Goal: Information Seeking & Learning: Find specific fact

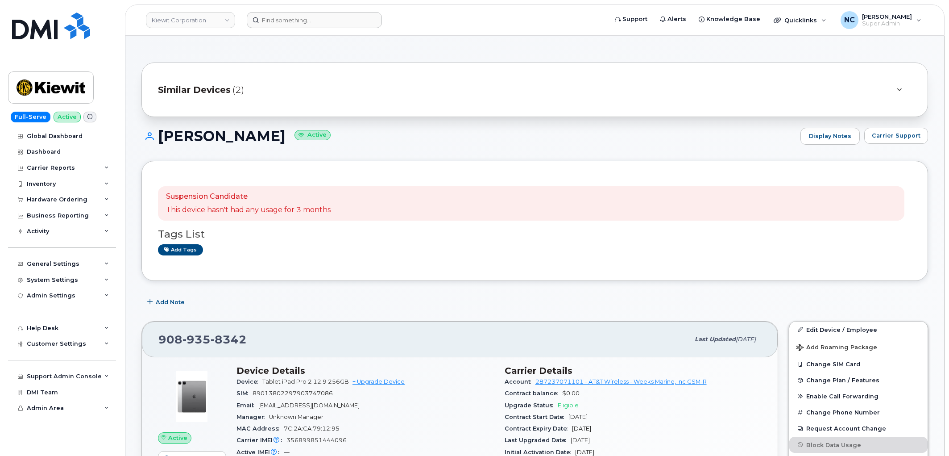
scroll to position [99, 0]
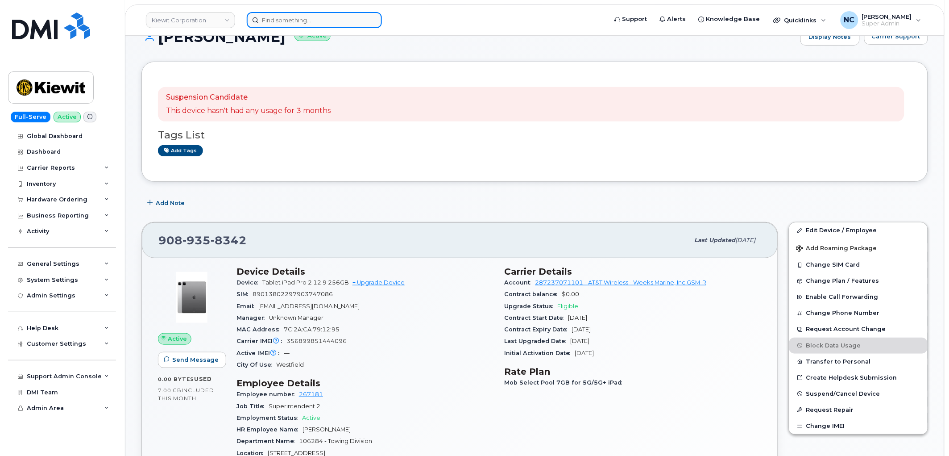
click at [277, 15] on input at bounding box center [314, 20] width 135 height 16
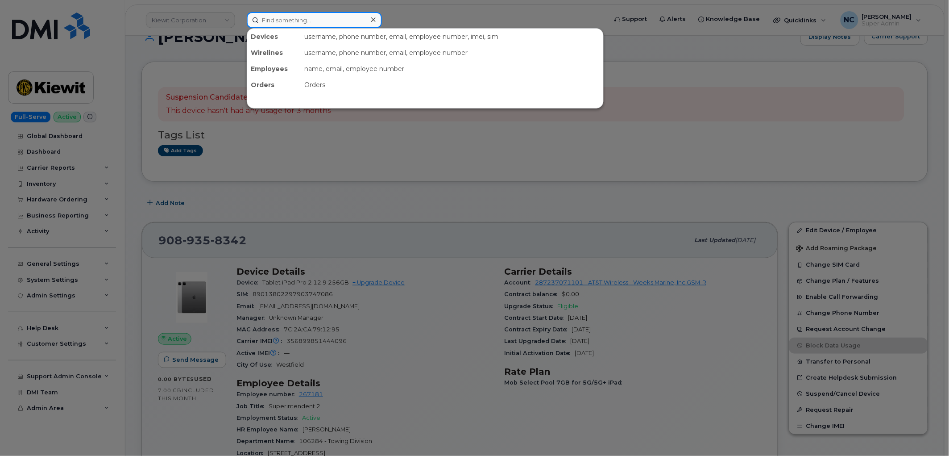
paste input "Samuel Funk"
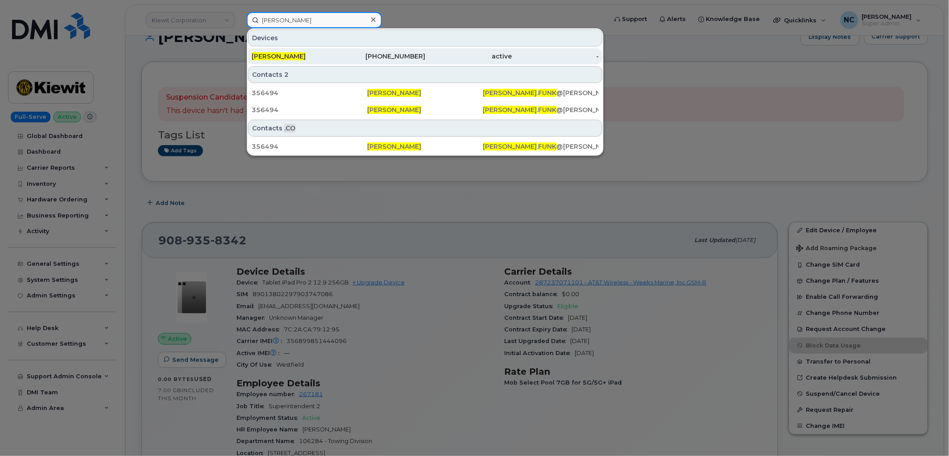
type input "Samuel Funk"
click at [283, 54] on span "SAMUEL FUNK" at bounding box center [279, 56] width 54 height 8
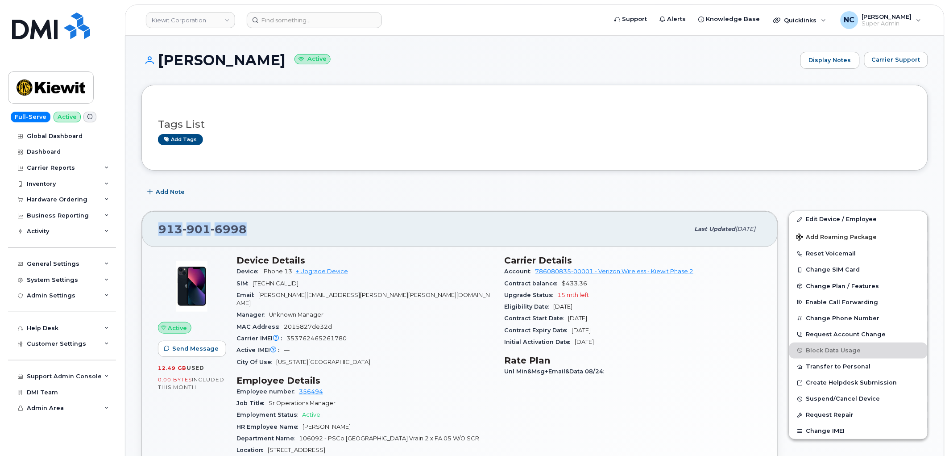
drag, startPoint x: 264, startPoint y: 237, endPoint x: 158, endPoint y: 230, distance: 106.0
click at [158, 230] on div "913 901 6998" at bounding box center [423, 229] width 531 height 19
copy span "913 901 6998"
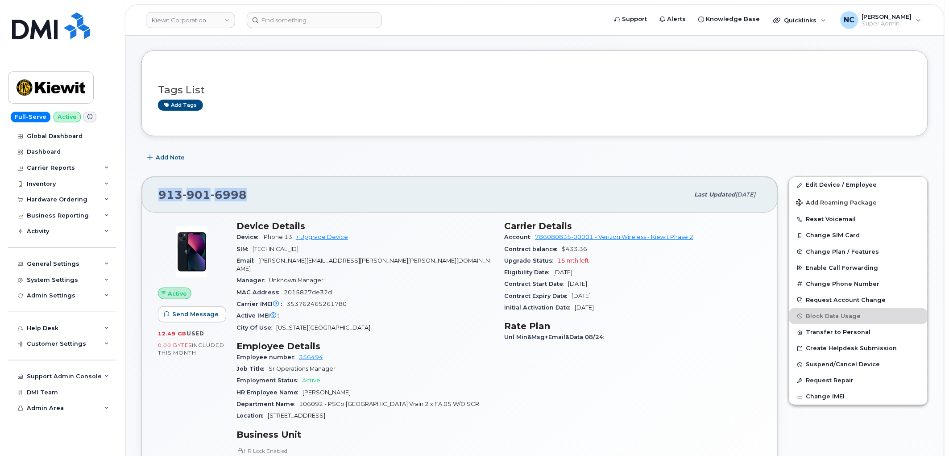
scroll to position [50, 0]
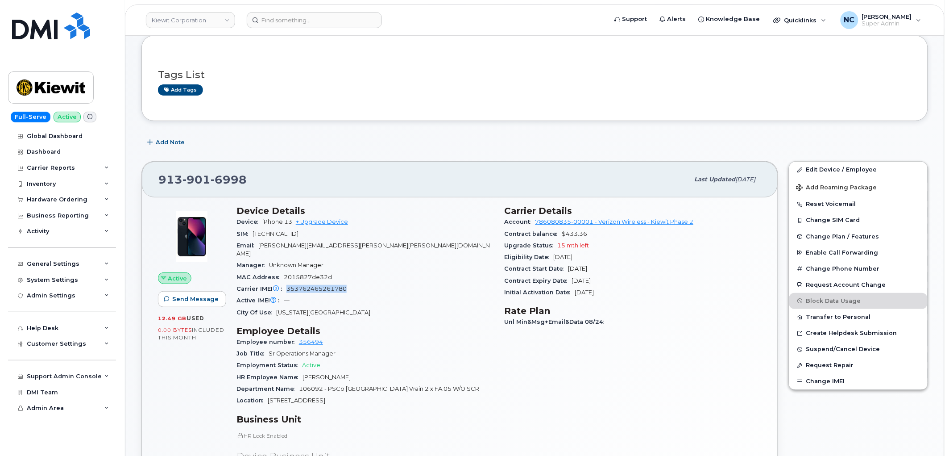
drag, startPoint x: 361, startPoint y: 280, endPoint x: 286, endPoint y: 282, distance: 74.1
click at [286, 283] on div "Carrier IMEI Carrier IMEI is reported during the last billing cycle or change o…" at bounding box center [364, 289] width 257 height 12
copy span "353762465261780"
click at [292, 19] on input at bounding box center [314, 20] width 135 height 16
paste input "615-856-3951"
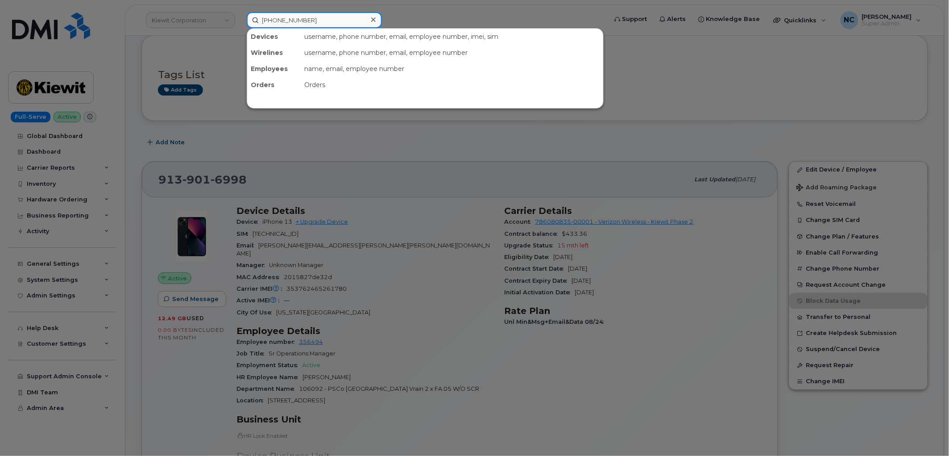
type input "615-856-3951"
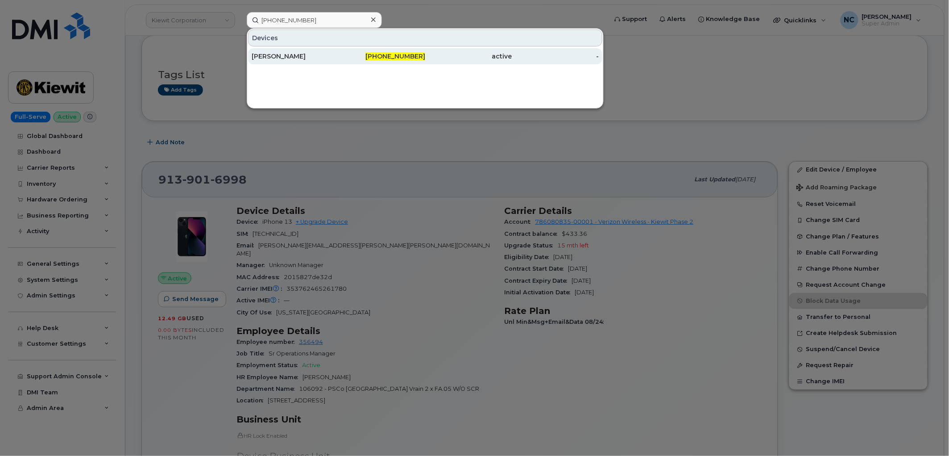
click at [339, 50] on div "615-856-3951" at bounding box center [382, 56] width 87 height 16
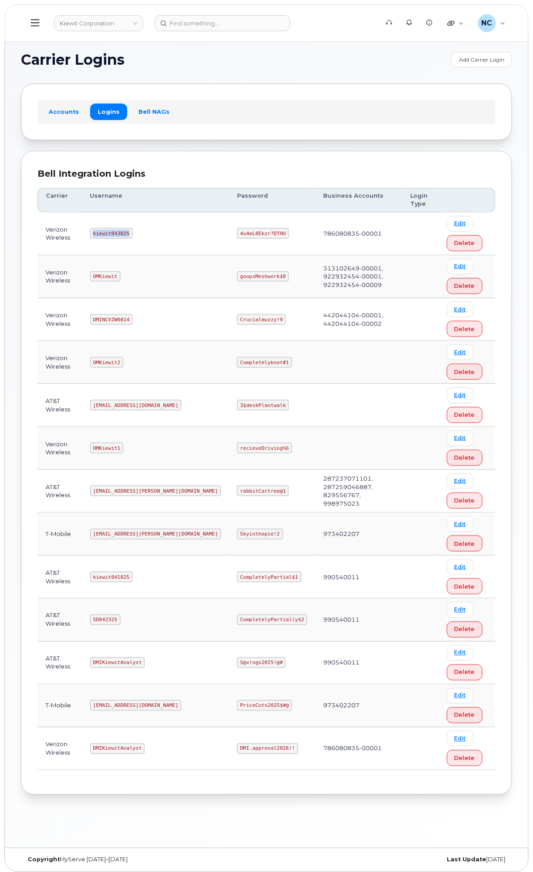
drag, startPoint x: 251, startPoint y: 234, endPoint x: 203, endPoint y: 234, distance: 48.2
click at [203, 234] on td "kiewit043025" at bounding box center [155, 233] width 147 height 43
copy code "kiewit043025"
drag, startPoint x: 362, startPoint y: 229, endPoint x: 303, endPoint y: 234, distance: 59.1
click at [303, 234] on tr "Verizon Wireless kiewit043025 4u4eL8Ekzr?DTHU 786080835-00001 Edit Delete" at bounding box center [266, 233] width 458 height 43
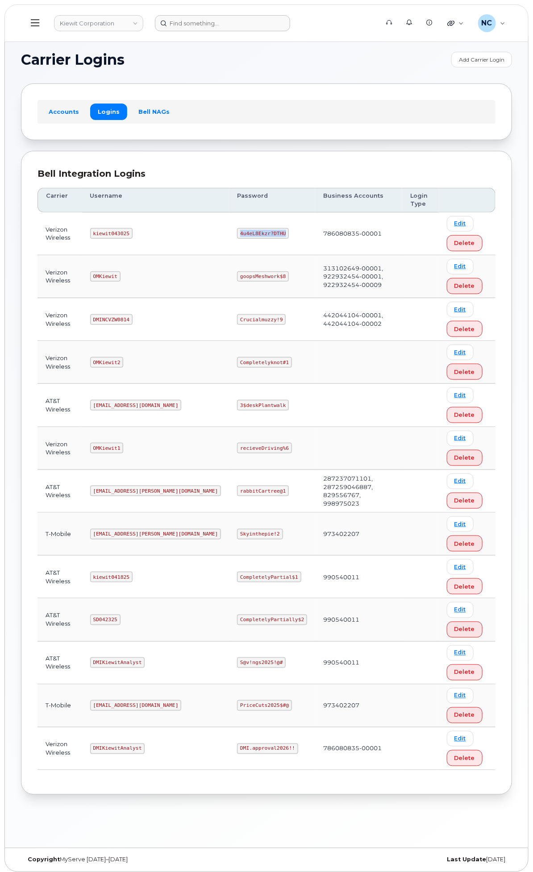
copy tr "4u4eL8Ekzr?DTHU"
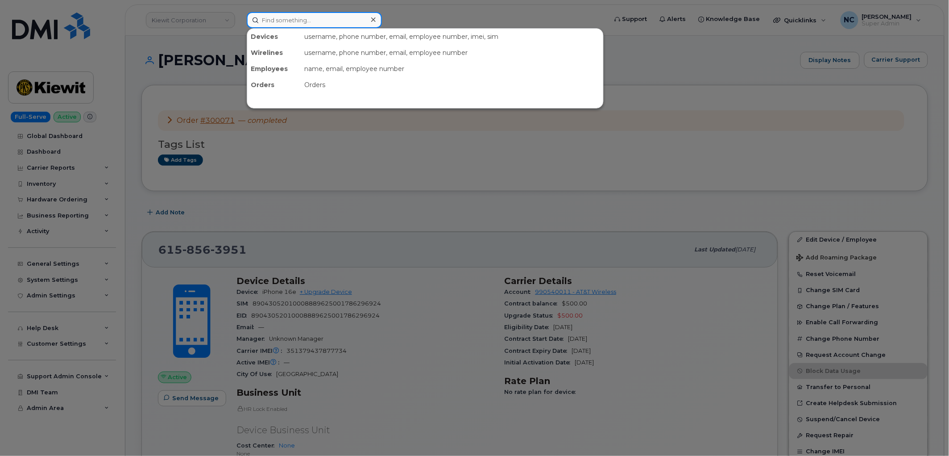
click at [328, 25] on input at bounding box center [314, 20] width 135 height 16
paste input "615-856-3951"
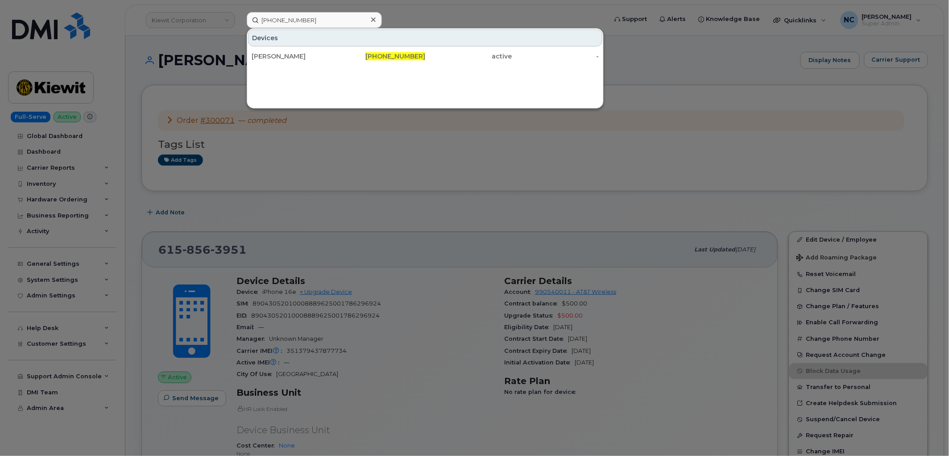
click at [373, 183] on div at bounding box center [474, 228] width 949 height 456
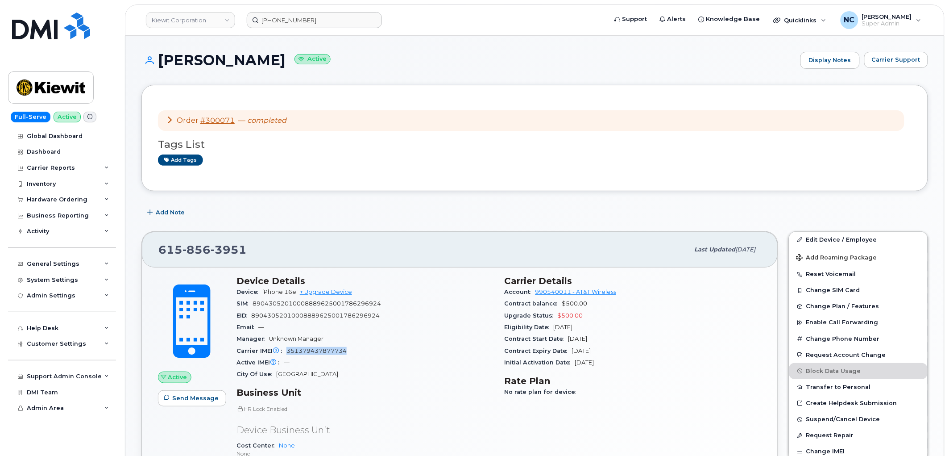
drag, startPoint x: 354, startPoint y: 354, endPoint x: 288, endPoint y: 348, distance: 66.8
click at [288, 348] on div "Carrier IMEI Carrier IMEI is reported during the last billing cycle or change o…" at bounding box center [364, 351] width 257 height 12
copy span "351379437877734"
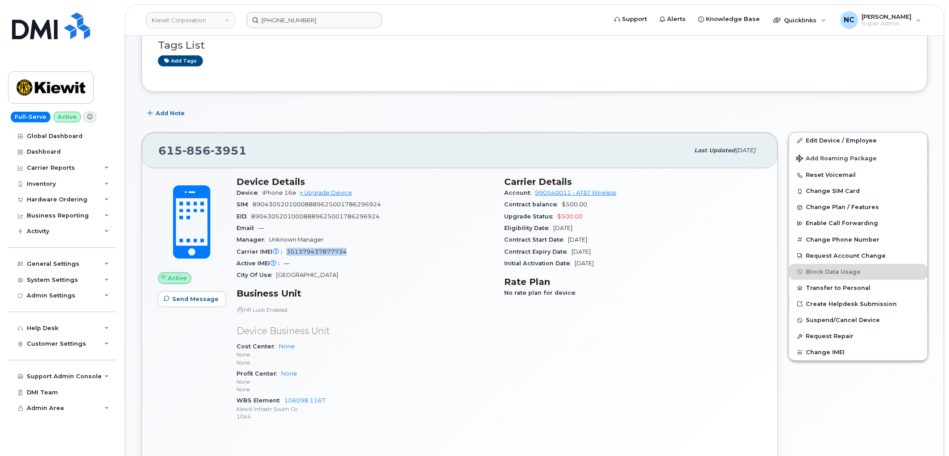
scroll to position [149, 0]
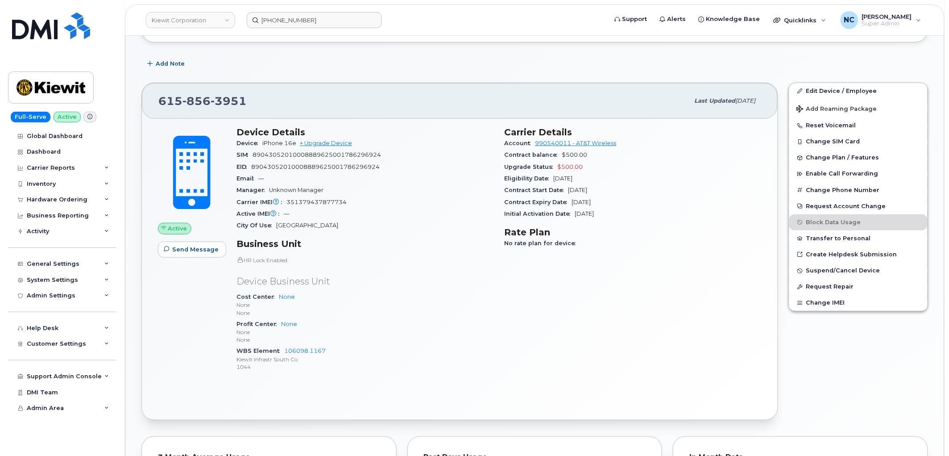
drag, startPoint x: 342, startPoint y: 37, endPoint x: 340, endPoint y: 23, distance: 14.0
click at [342, 34] on div "Kiewit Corporation 615-856-3951 Support Alerts Knowledge Base Quicklinks Suspen…" at bounding box center [535, 341] width 820 height 909
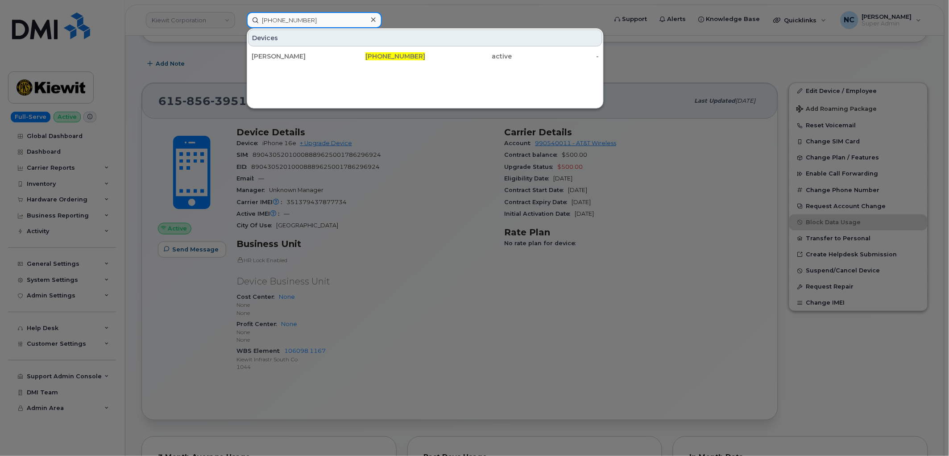
drag, startPoint x: 340, startPoint y: 17, endPoint x: 152, endPoint y: 9, distance: 188.5
click at [240, 12] on div "615-856-3951 Devices TYROME GARDNER 615-856-3951 active -" at bounding box center [424, 20] width 369 height 16
paste input "531-232-7753"
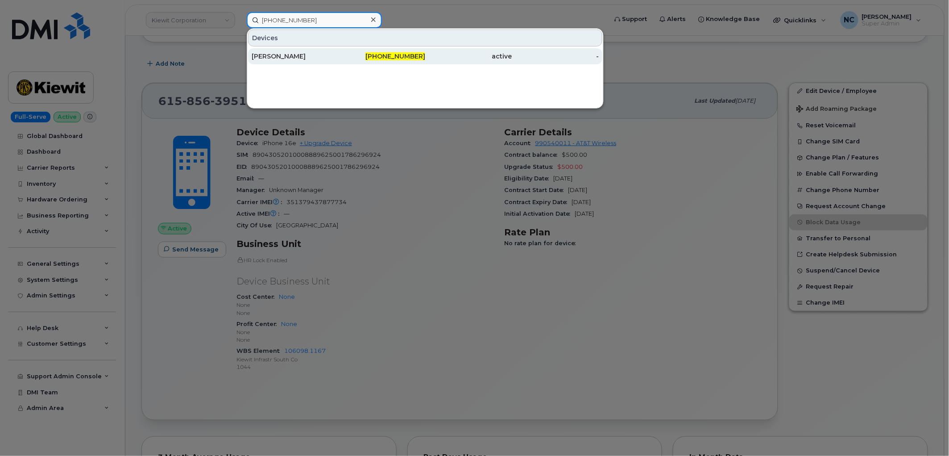
type input "531-232-7753"
click at [348, 57] on div "531-232-7753" at bounding box center [382, 56] width 87 height 9
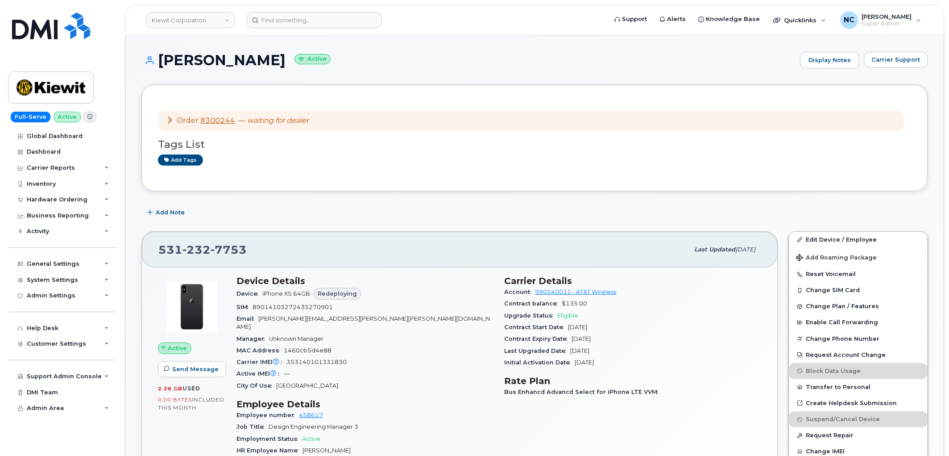
click at [394, 238] on div "[PHONE_NUMBER] Last updated [DATE]" at bounding box center [460, 250] width 636 height 36
click at [883, 64] on span "Carrier Support" at bounding box center [896, 59] width 49 height 8
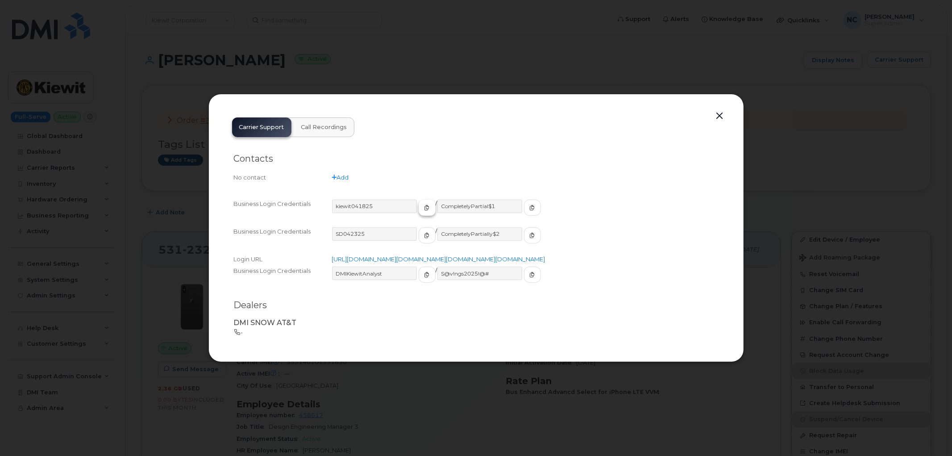
click at [419, 203] on button "button" at bounding box center [427, 207] width 17 height 16
click at [530, 205] on icon "button" at bounding box center [532, 207] width 5 height 5
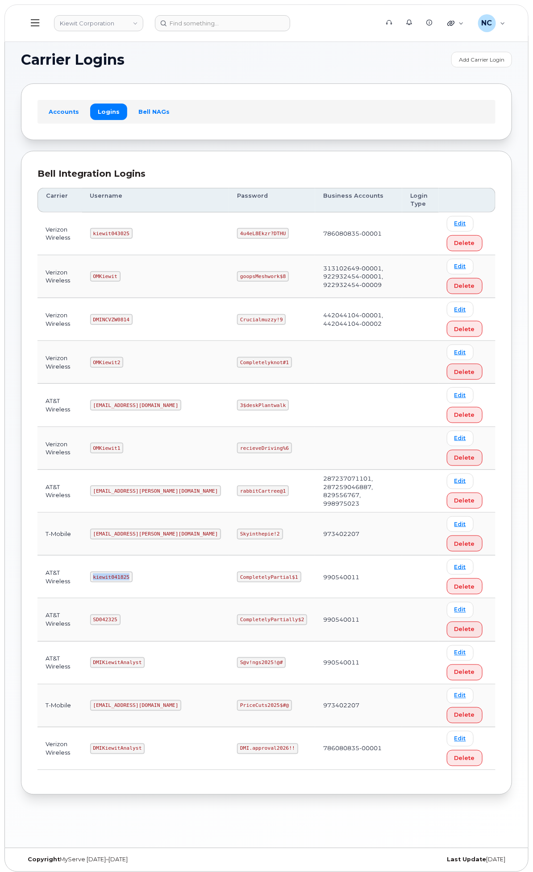
drag, startPoint x: 245, startPoint y: 588, endPoint x: 211, endPoint y: 590, distance: 34.9
click at [133, 582] on code "kiewit041825" at bounding box center [111, 577] width 42 height 11
copy code "kiewit041825"
drag, startPoint x: 386, startPoint y: 596, endPoint x: 308, endPoint y: 593, distance: 77.7
click at [308, 593] on tr "AT&T Wireless kiewit041825 CompletelyPartial$1 990540011 Edit Delete" at bounding box center [266, 577] width 458 height 43
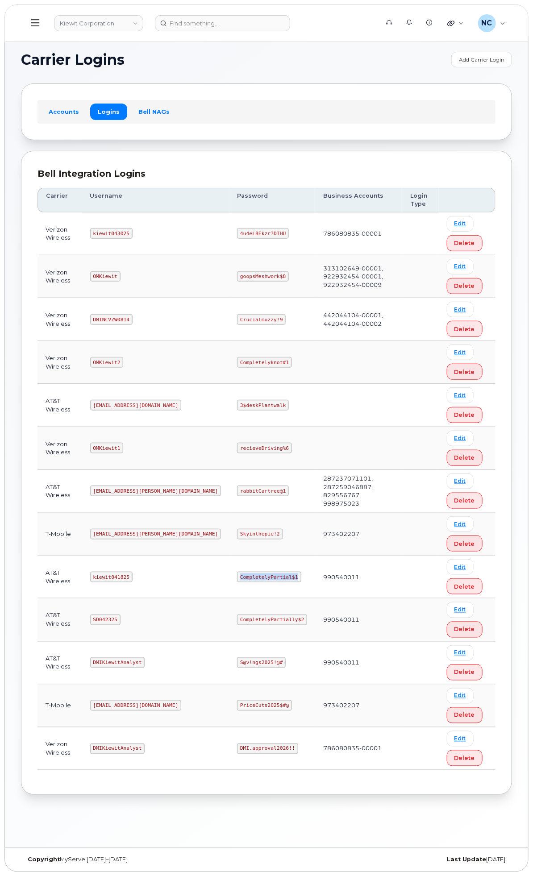
copy code "CompletelyPartial$1"
drag, startPoint x: 246, startPoint y: 589, endPoint x: 204, endPoint y: 585, distance: 41.7
click at [204, 585] on td "kiewit041825" at bounding box center [155, 577] width 147 height 43
copy code "kiewit041825"
drag, startPoint x: 266, startPoint y: 506, endPoint x: 205, endPoint y: 504, distance: 60.7
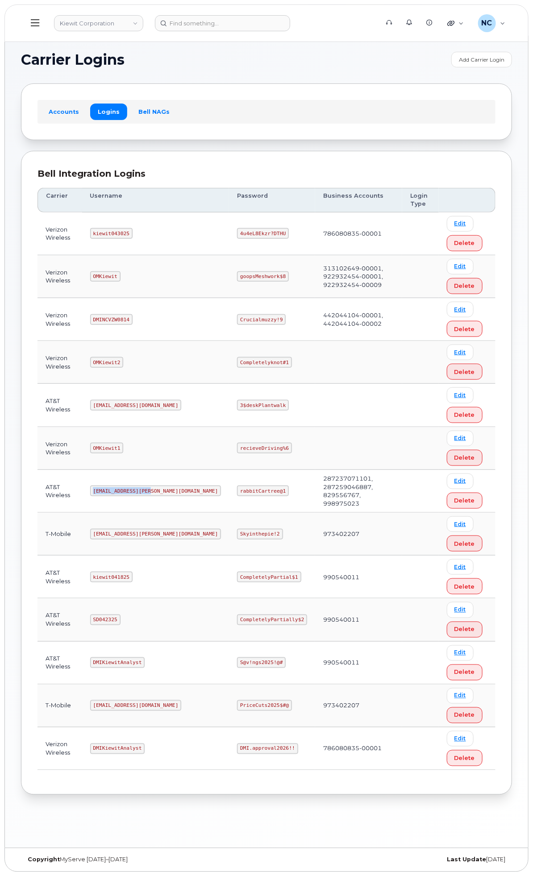
click at [205, 504] on td "[EMAIL_ADDRESS][PERSON_NAME][DOMAIN_NAME]" at bounding box center [155, 491] width 147 height 43
copy code "[EMAIL_ADDRESS][PERSON_NAME][DOMAIN_NAME]"
drag, startPoint x: 365, startPoint y: 507, endPoint x: 301, endPoint y: 503, distance: 64.4
click at [302, 506] on tr "AT&T Wireless [EMAIL_ADDRESS][PERSON_NAME][DOMAIN_NAME] rabbitCartree@1 2872370…" at bounding box center [266, 491] width 458 height 43
copy tr "rabbitCartree@1"
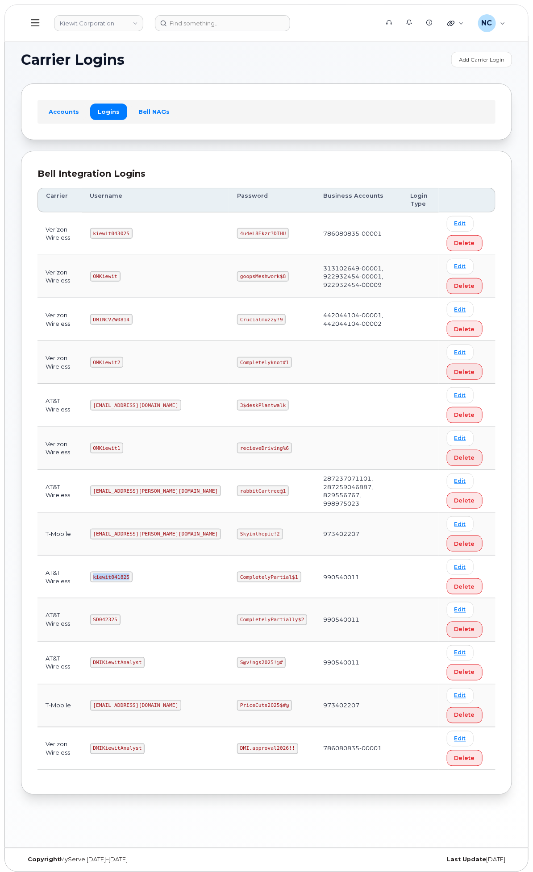
drag, startPoint x: 246, startPoint y: 595, endPoint x: 199, endPoint y: 593, distance: 47.3
click at [199, 593] on td "kiewit041825" at bounding box center [155, 577] width 147 height 43
drag, startPoint x: 257, startPoint y: 680, endPoint x: 195, endPoint y: 674, distance: 62.3
click at [195, 674] on tr "AT&T Wireless DMIKiewitAnalyst S@v!ngs2025!@# 990540011 Edit Delete" at bounding box center [266, 663] width 458 height 43
click at [145, 668] on code "DMIKiewitAnalyst" at bounding box center [117, 662] width 55 height 11
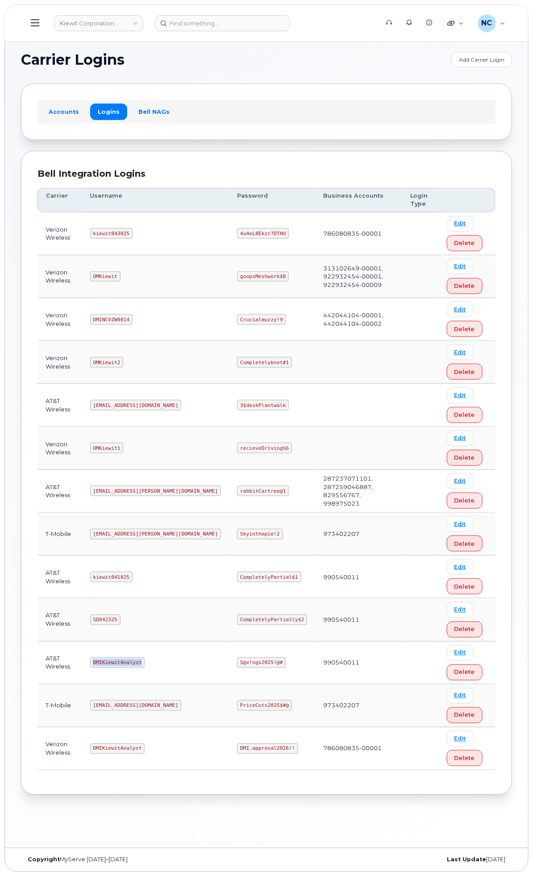
drag, startPoint x: 260, startPoint y: 680, endPoint x: 210, endPoint y: 677, distance: 50.5
click at [210, 677] on td "DMIKiewitAnalyst" at bounding box center [155, 663] width 147 height 43
copy code "DMIKiewitAnalyst"
drag, startPoint x: 360, startPoint y: 677, endPoint x: 311, endPoint y: 677, distance: 49.1
click at [311, 677] on td "S@v!ngs2025!@#" at bounding box center [272, 663] width 86 height 43
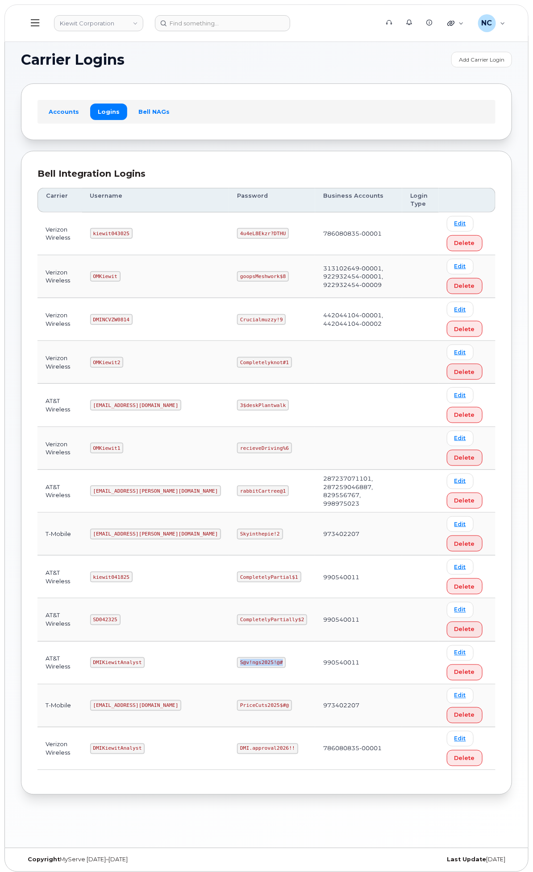
copy code "S@v!ngs2025!@#"
